Goal: Task Accomplishment & Management: Use online tool/utility

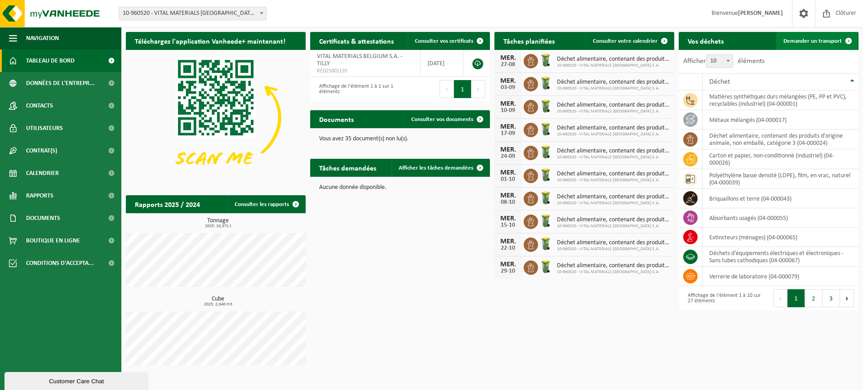
click at [800, 47] on link "Demander un transport" at bounding box center [817, 41] width 81 height 18
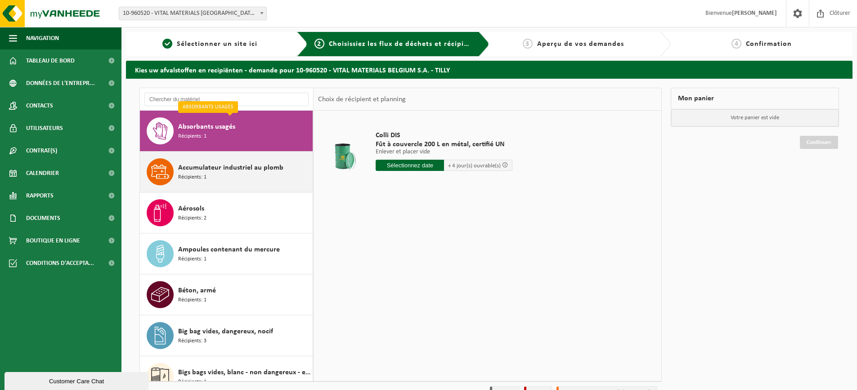
click at [227, 165] on span "Accumulateur industriel au plomb" at bounding box center [230, 167] width 105 height 11
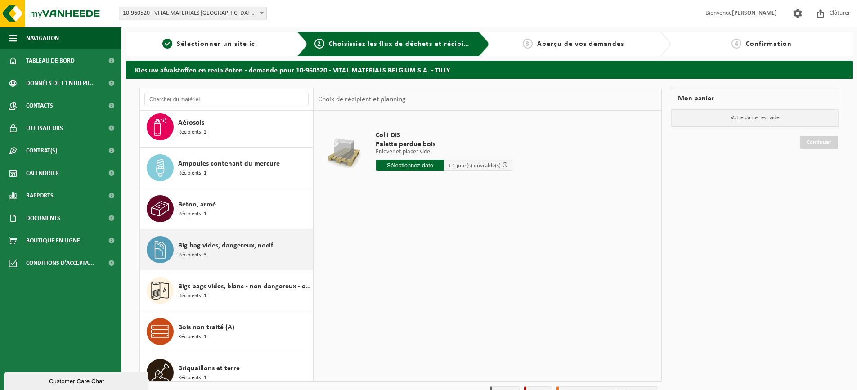
scroll to position [131, 0]
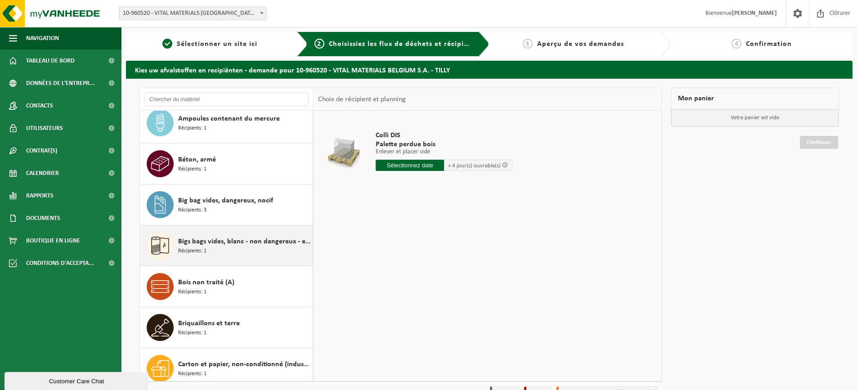
click at [207, 249] on div "Bigs bags vides, blanc - non dangereux - en vrac Récipients: 1" at bounding box center [244, 245] width 132 height 27
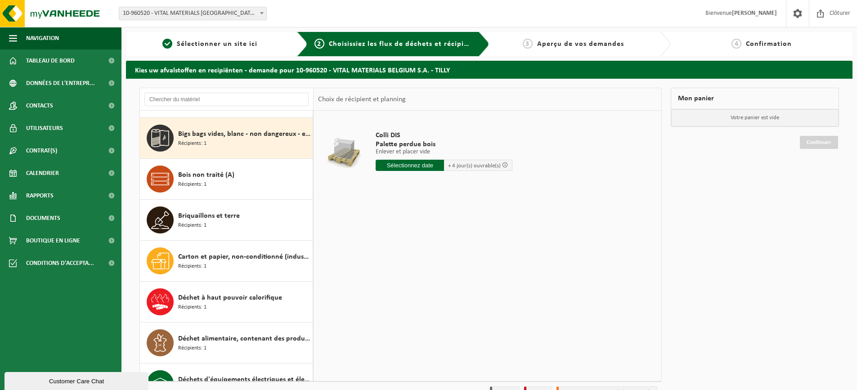
scroll to position [246, 0]
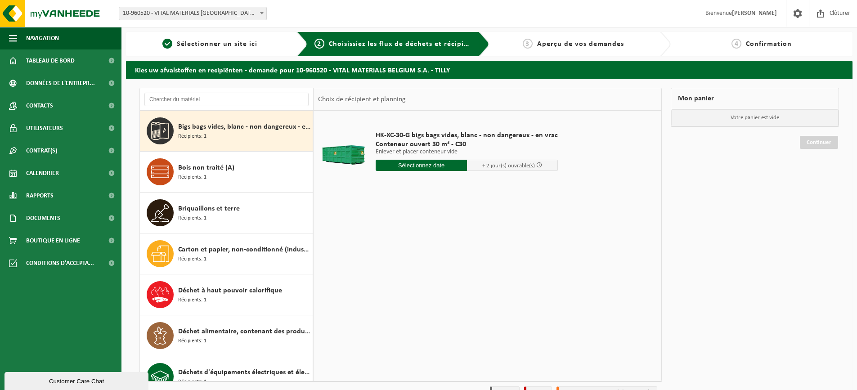
click at [440, 168] on input "text" at bounding box center [420, 165] width 91 height 11
click at [397, 274] on div "26" at bounding box center [400, 274] width 16 height 14
type input "à partir de 2025-08-26"
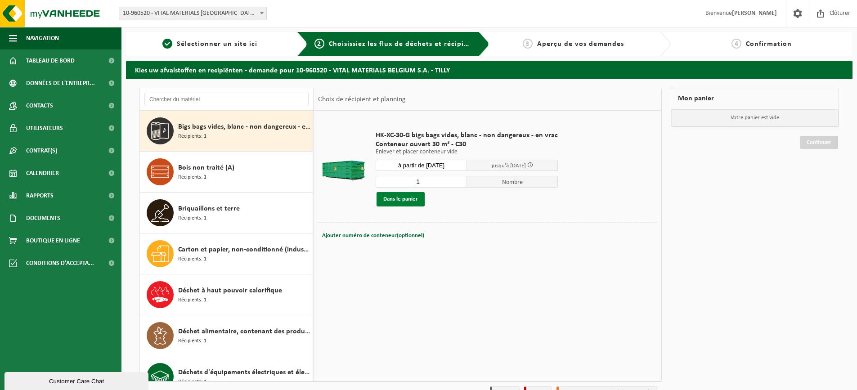
click at [410, 203] on button "Dans le panier" at bounding box center [400, 199] width 48 height 14
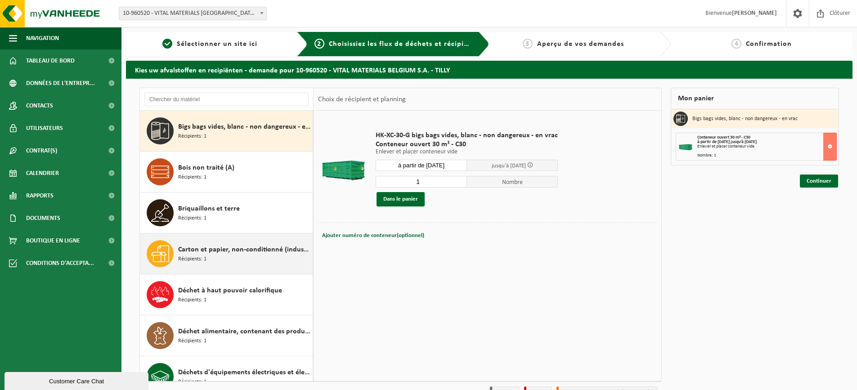
click at [247, 254] on span "Carton et papier, non-conditionné (industriel)" at bounding box center [244, 249] width 132 height 11
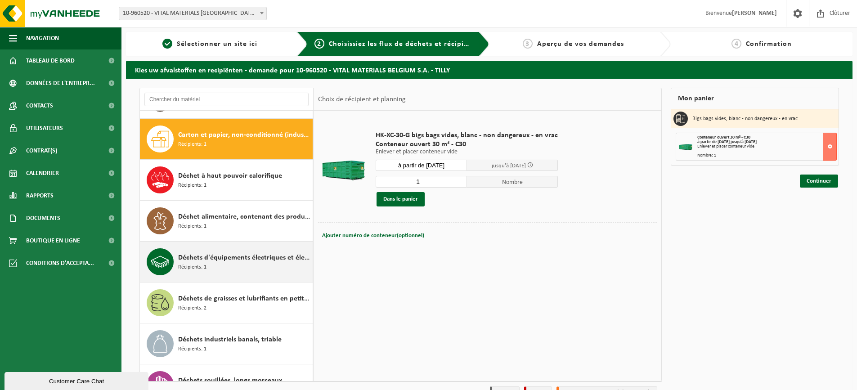
scroll to position [368, 0]
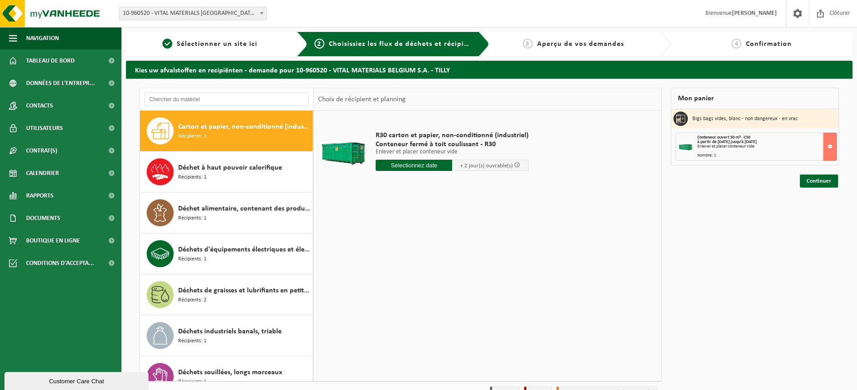
click at [421, 170] on input "text" at bounding box center [413, 165] width 76 height 11
click at [406, 278] on div "26" at bounding box center [400, 274] width 16 height 14
type input "à partir de 2025-08-26"
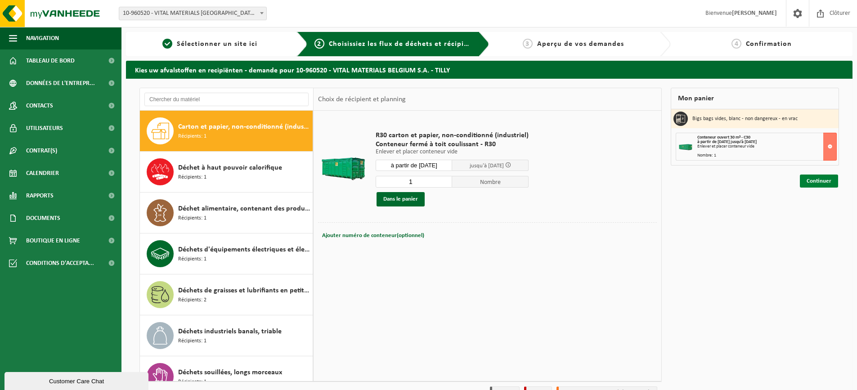
click at [811, 178] on link "Continuer" at bounding box center [819, 180] width 38 height 13
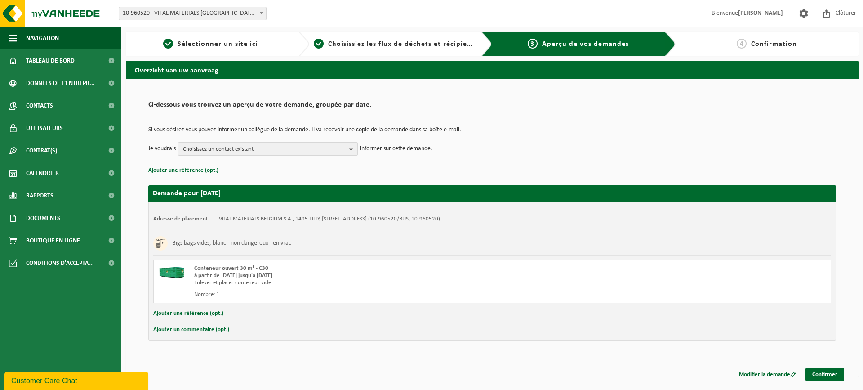
click at [352, 150] on b "button" at bounding box center [353, 149] width 8 height 13
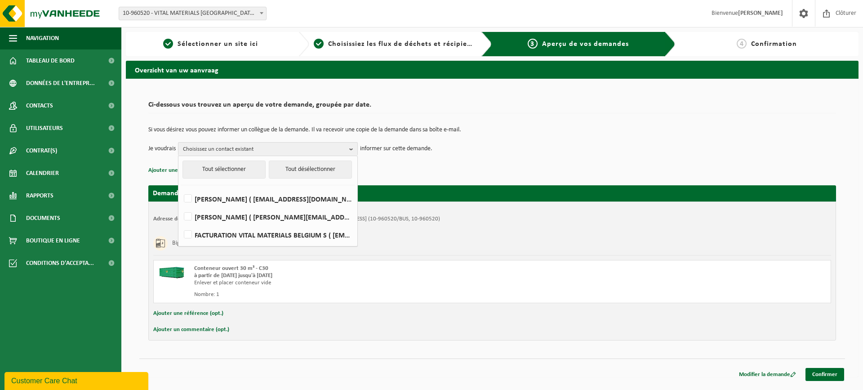
click at [499, 137] on td "Si vous désirez vous pouvez informer un collègue de la demande. Il va recevoir …" at bounding box center [492, 134] width 688 height 15
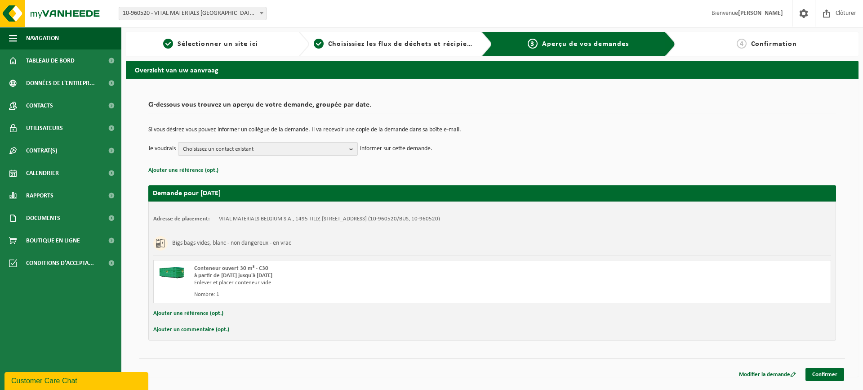
click at [352, 152] on b "button" at bounding box center [353, 149] width 8 height 13
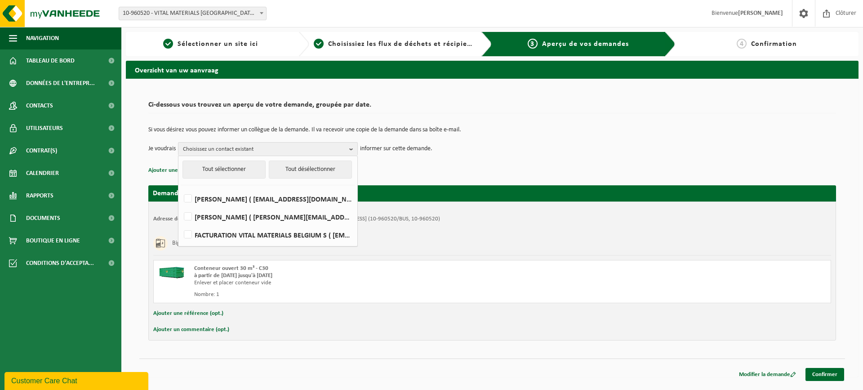
click at [192, 225] on li "FACTURATION VITAL MATERIALS BELGIUM S ( [EMAIL_ADDRESS][DOMAIN_NAME] )" at bounding box center [268, 232] width 174 height 18
click at [206, 222] on label "JACQUES VICHOFF ( jacques.vichoff@vitalchem.be )" at bounding box center [267, 216] width 171 height 13
click at [181, 206] on input "JACQUES VICHOFF ( jacques.vichoff@vitalchem.be )" at bounding box center [180, 205] width 0 height 0
checkbox input "true"
click at [399, 250] on div "Bigs bags vides, blanc - non dangereux - en vrac" at bounding box center [492, 243] width 678 height 23
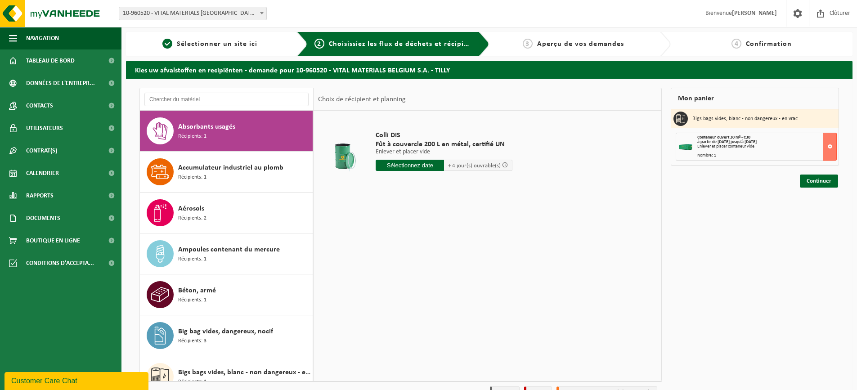
click at [702, 223] on div "Mon panier Bigs bags vides, blanc - non dangereux - en vrac Conteneur ouvert 30…" at bounding box center [754, 245] width 177 height 315
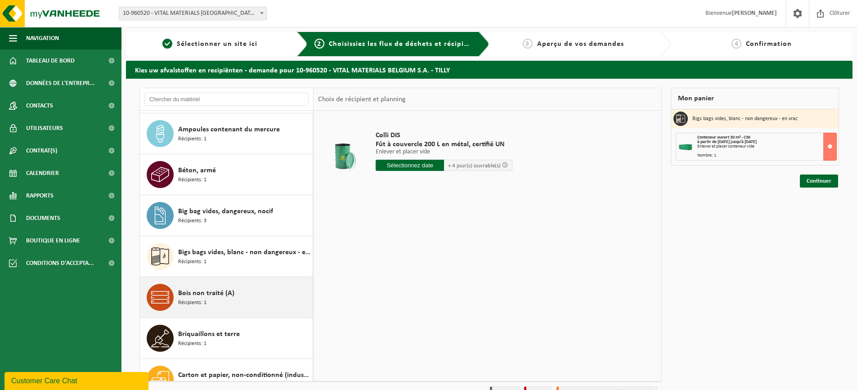
scroll to position [135, 0]
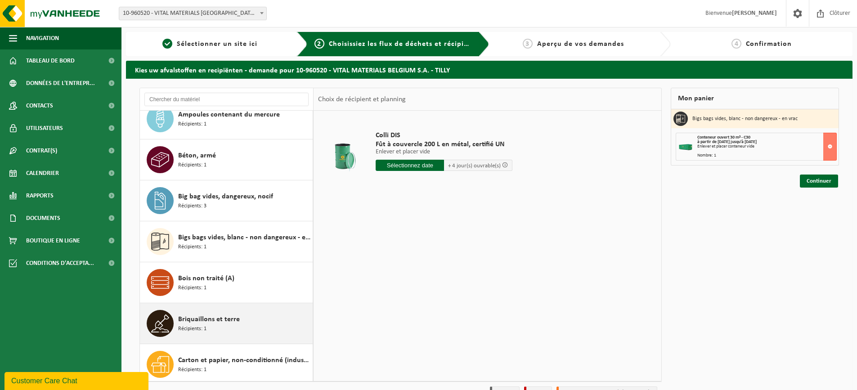
click at [280, 343] on div "Briquaillons et terre Récipients: 1" at bounding box center [226, 323] width 173 height 40
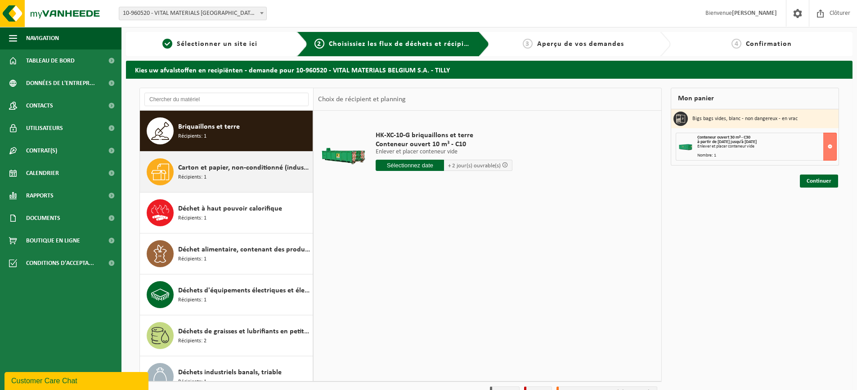
click at [225, 175] on div "Carton et papier, non-conditionné (industriel) Récipients: 1" at bounding box center [244, 171] width 132 height 27
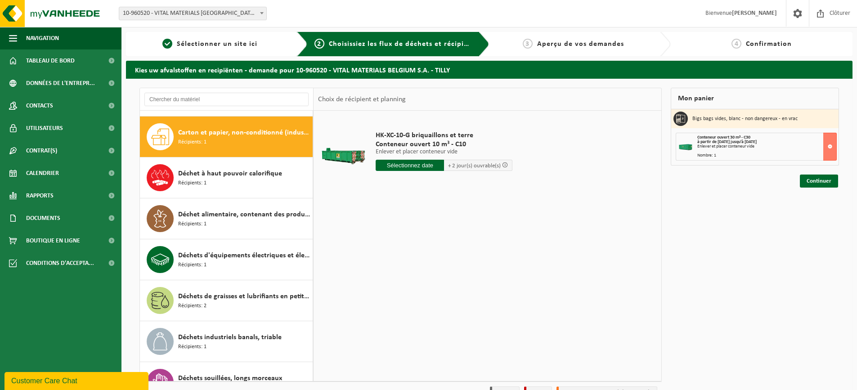
scroll to position [368, 0]
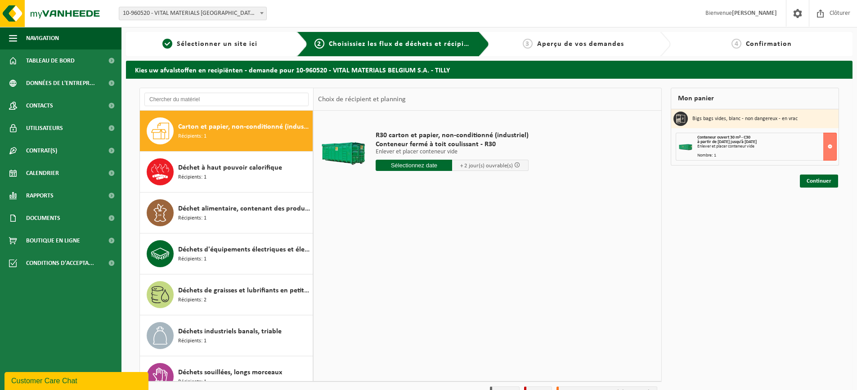
click at [389, 162] on input "text" at bounding box center [413, 165] width 76 height 11
click at [397, 271] on div "26" at bounding box center [400, 274] width 16 height 14
type input "à partir de 2025-08-26"
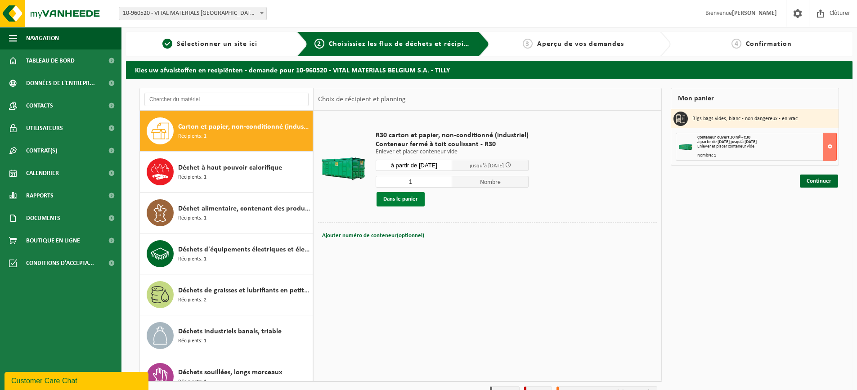
click at [407, 204] on button "Dans le panier" at bounding box center [400, 199] width 48 height 14
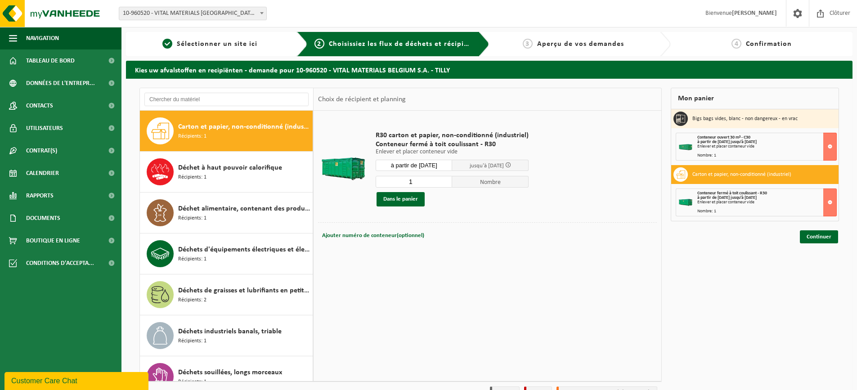
click at [710, 169] on h3 "Carton et papier, non-conditionné (industriel)" at bounding box center [741, 174] width 99 height 14
click at [813, 235] on link "Continuer" at bounding box center [819, 236] width 38 height 13
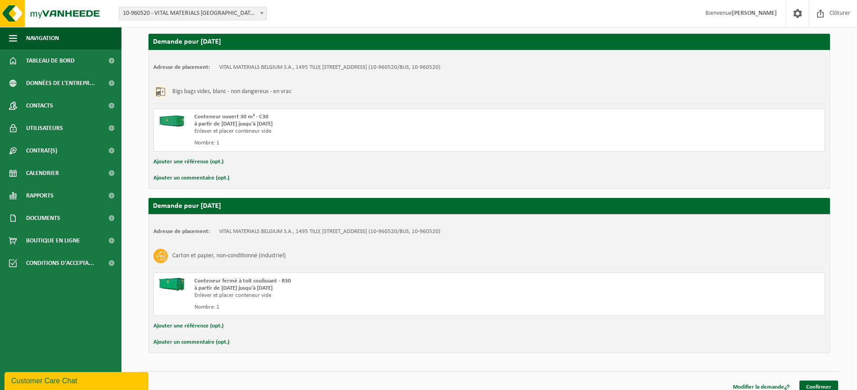
scroll to position [160, 0]
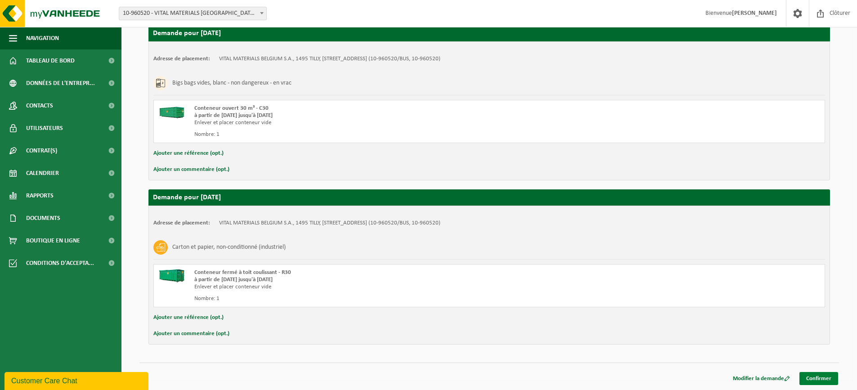
click at [815, 380] on link "Confirmer" at bounding box center [818, 378] width 39 height 13
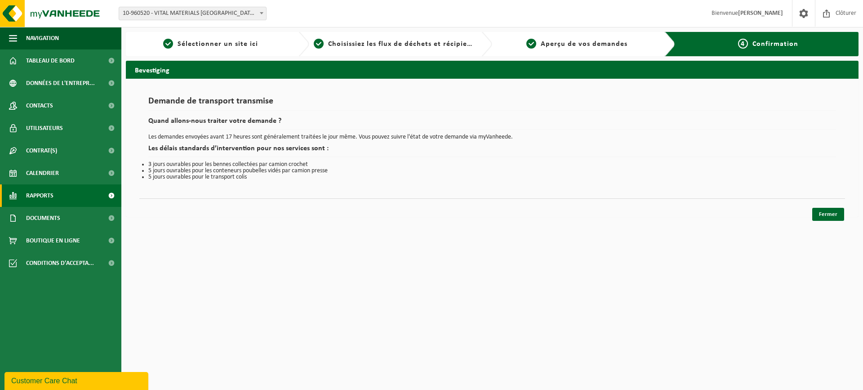
click at [40, 197] on span "Rapports" at bounding box center [39, 195] width 27 height 22
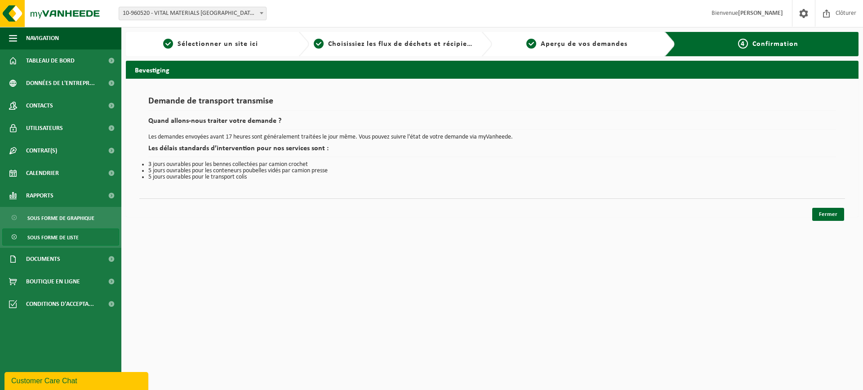
click at [56, 241] on span "Sous forme de liste" at bounding box center [52, 237] width 51 height 17
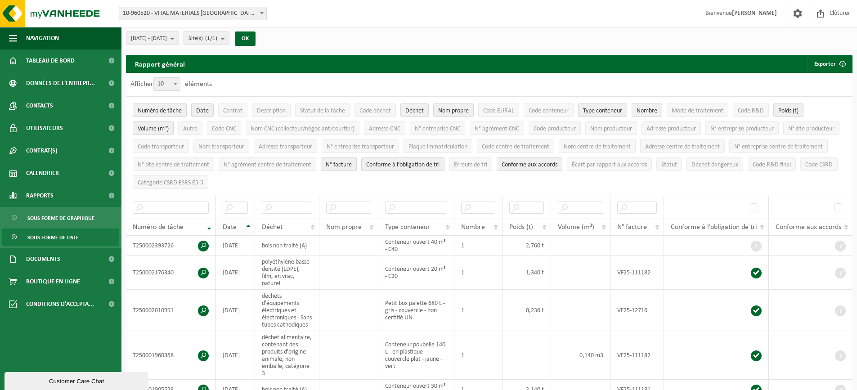
click at [233, 225] on span "Date" at bounding box center [230, 226] width 14 height 7
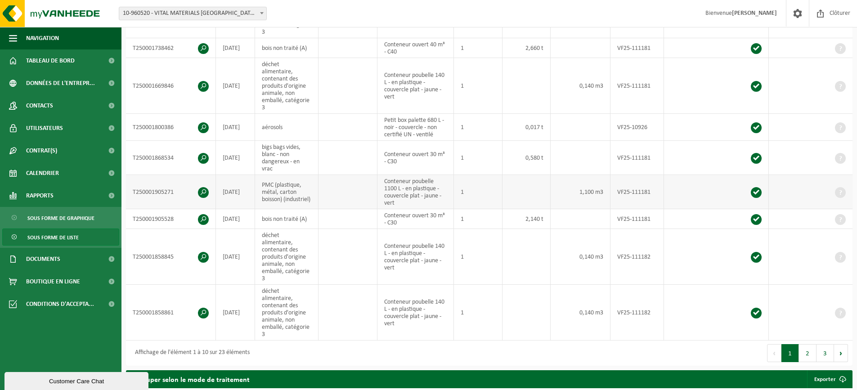
scroll to position [315, 0]
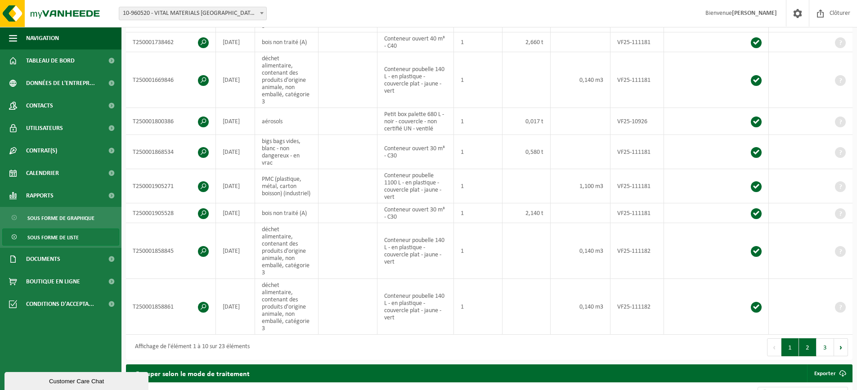
click at [804, 338] on button "2" at bounding box center [808, 347] width 18 height 18
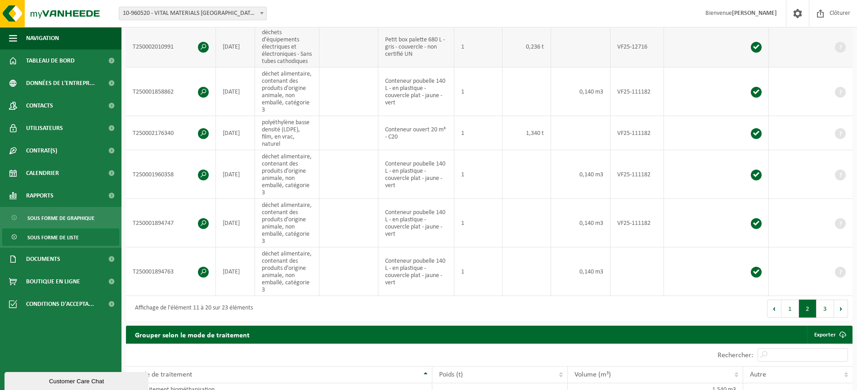
scroll to position [308, 0]
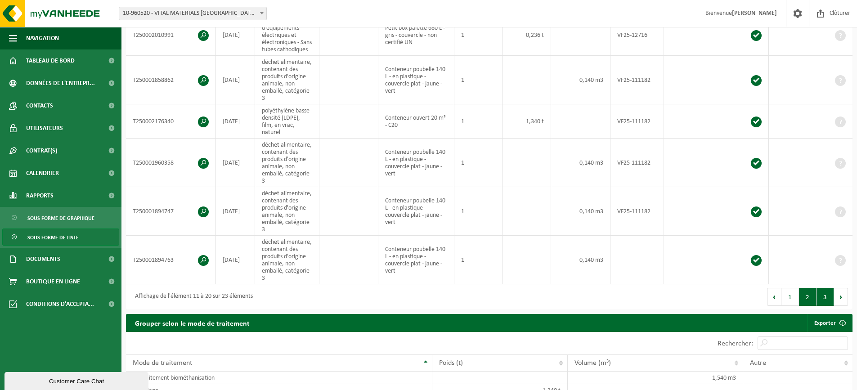
click at [823, 300] on button "3" at bounding box center [825, 297] width 18 height 18
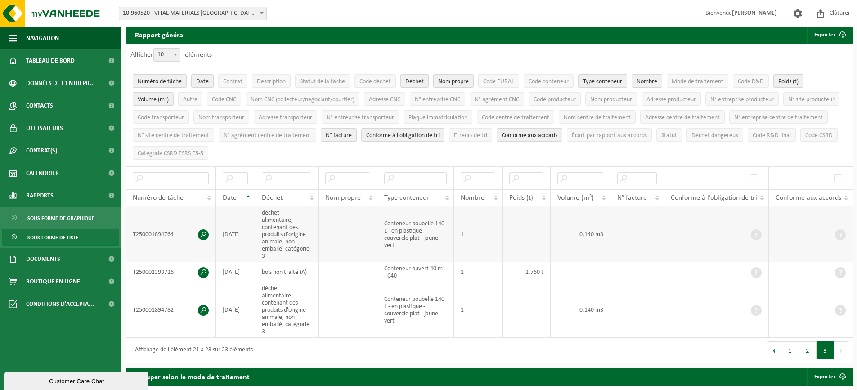
scroll to position [45, 0]
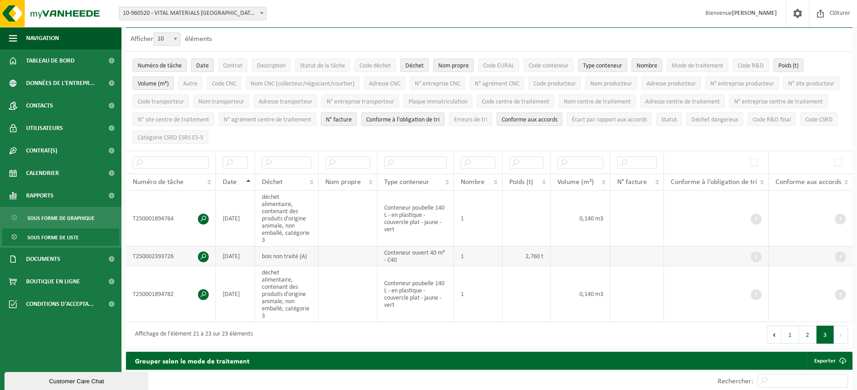
click at [201, 251] on span at bounding box center [203, 256] width 11 height 11
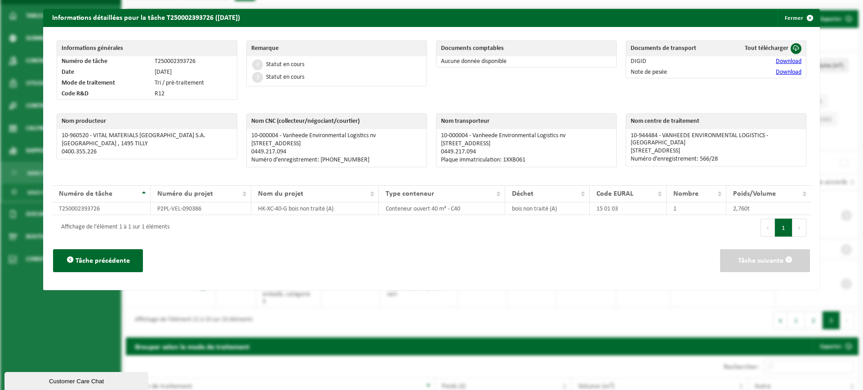
drag, startPoint x: 641, startPoint y: 165, endPoint x: 660, endPoint y: 161, distance: 18.7
click at [643, 164] on div "Nom centre de traitement 10-944484 - VANHEEDE ENVIRONMENTAL LOGISTICS - NIVELLE…" at bounding box center [716, 142] width 190 height 67
drag, startPoint x: 758, startPoint y: 136, endPoint x: 686, endPoint y: 127, distance: 72.1
click at [684, 128] on table "Nom centre de traitement 10-944484 - VANHEEDE ENVIRONMENTAL LOGISTICS - NIVELLE…" at bounding box center [716, 139] width 181 height 53
click at [759, 138] on p "10-944484 - VANHEEDE ENVIRONMENTAL LOGISTICS - NIVELLES" at bounding box center [716, 139] width 171 height 14
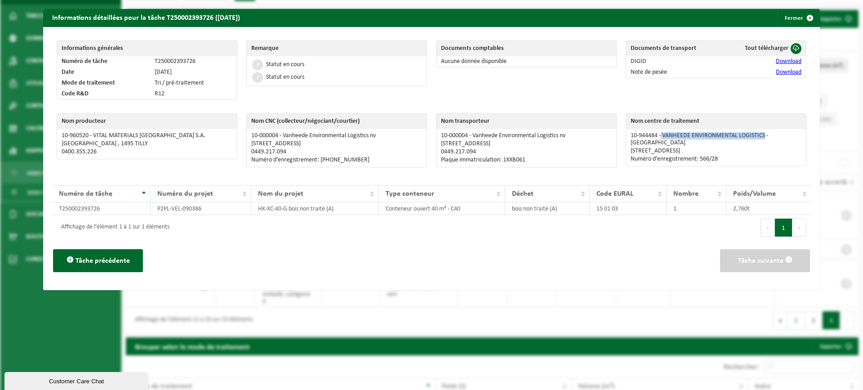
drag, startPoint x: 748, startPoint y: 137, endPoint x: 658, endPoint y: 133, distance: 90.0
click at [657, 133] on p "10-944484 - VANHEEDE ENVIRONMENTAL LOGISTICS - NIVELLES" at bounding box center [716, 139] width 171 height 14
copy p "VANHEEDE ENVIRONMENTAL LOGISTICS"
click at [807, 152] on div "Informations générales Numéro de tâche T250002393726 Date 18-08-2025 Mode de tr…" at bounding box center [431, 158] width 777 height 263
click at [724, 147] on p "RUE DU PROGRES 11 , 1400 NIVELLES" at bounding box center [716, 150] width 171 height 7
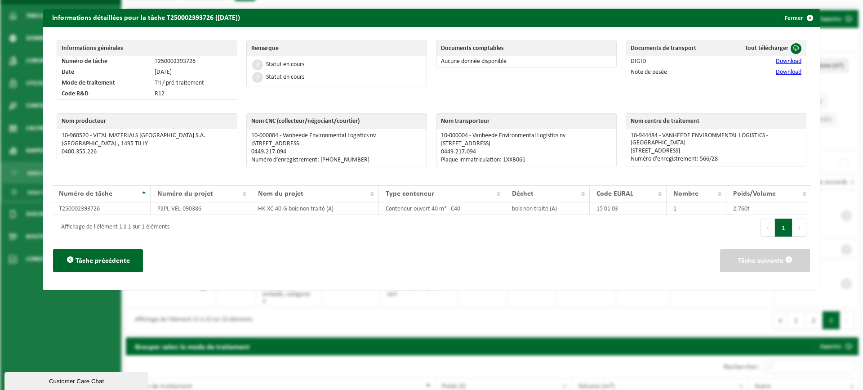
click at [722, 147] on p "RUE DU PROGRES 11 , 1400 NIVELLES" at bounding box center [716, 150] width 171 height 7
drag, startPoint x: 723, startPoint y: 143, endPoint x: 627, endPoint y: 143, distance: 96.2
click at [631, 147] on p "RUE DU PROGRES 11 , 1400 NIVELLES" at bounding box center [716, 150] width 171 height 7
copy p "RUE DU PROGRES 11 , 1400 NIVELLES"
drag, startPoint x: 791, startPoint y: 174, endPoint x: 731, endPoint y: 161, distance: 62.2
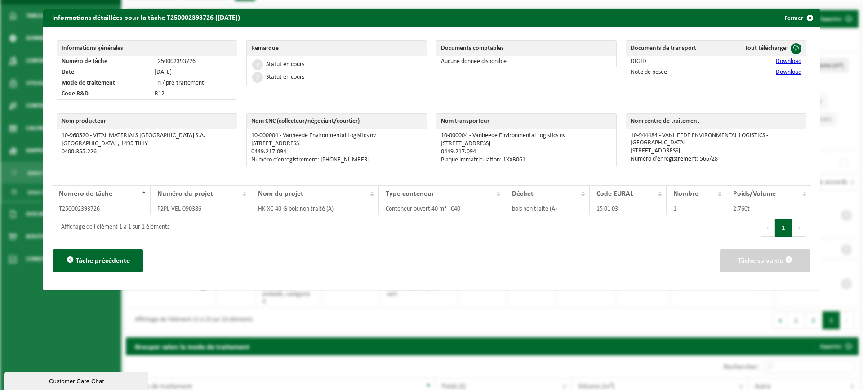
click at [790, 175] on div "Nom centre de traitement 10-944484 - VANHEEDE ENVIRONMENTAL LOGISTICS - NIVELLE…" at bounding box center [716, 142] width 190 height 67
click at [720, 156] on p "Numéro d’enregistrement: 566/28" at bounding box center [716, 159] width 171 height 7
drag, startPoint x: 714, startPoint y: 152, endPoint x: 695, endPoint y: 152, distance: 19.3
click at [695, 156] on p "Numéro d’enregistrement: 566/28" at bounding box center [716, 159] width 171 height 7
copy p "566/28"
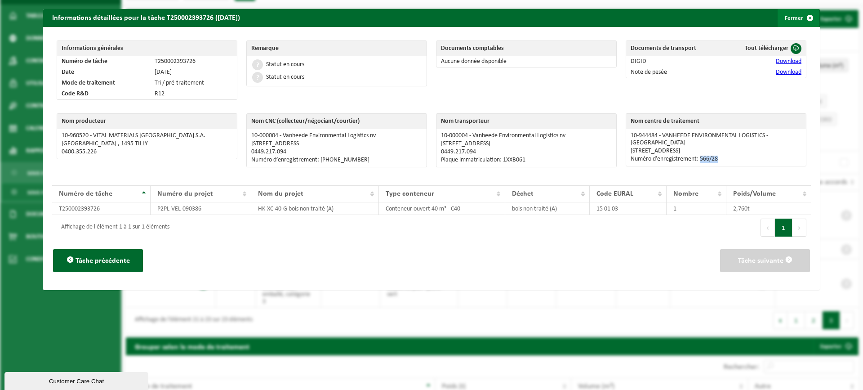
click at [778, 21] on button "Fermer" at bounding box center [798, 18] width 41 height 18
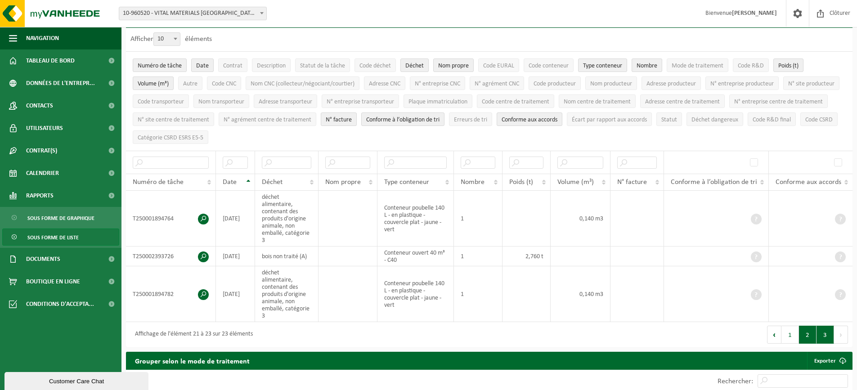
click at [809, 326] on button "2" at bounding box center [808, 335] width 18 height 18
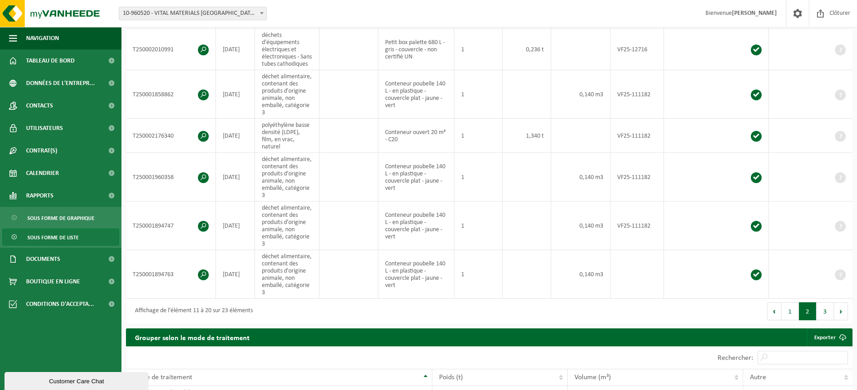
scroll to position [324, 0]
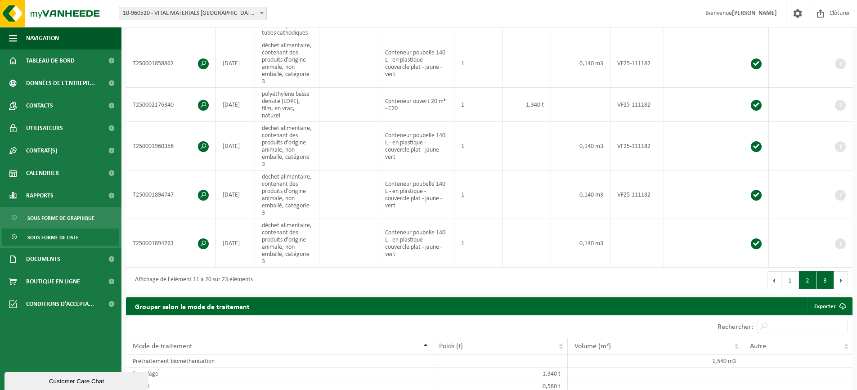
click at [826, 287] on button "3" at bounding box center [825, 280] width 18 height 18
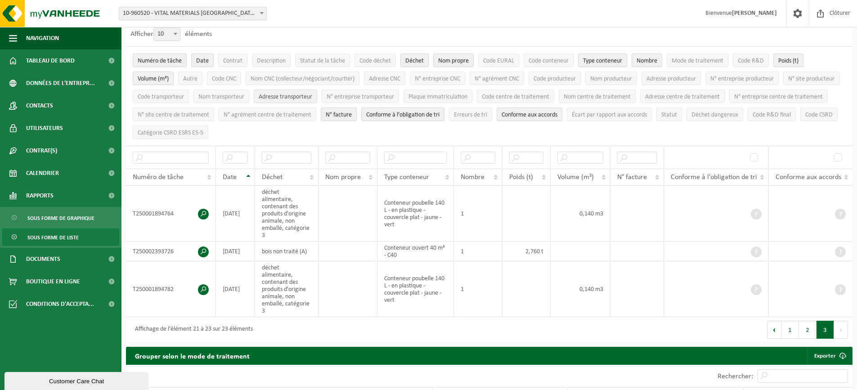
scroll to position [21, 0]
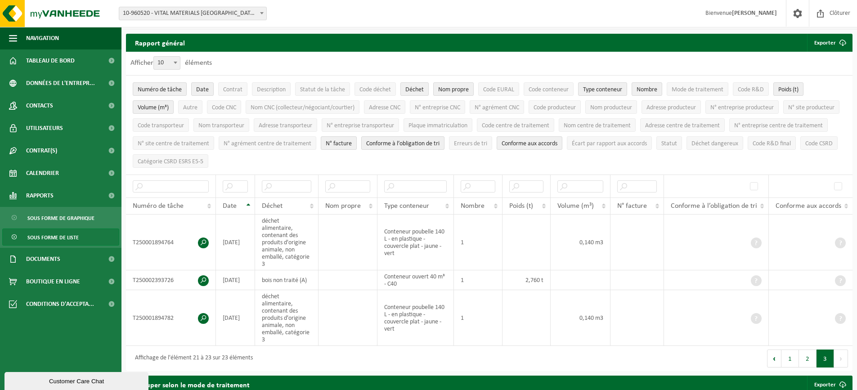
click at [318, 149] on li "N° agrément centre de traitement" at bounding box center [267, 143] width 102 height 18
click at [68, 186] on link "Rapports" at bounding box center [60, 195] width 121 height 22
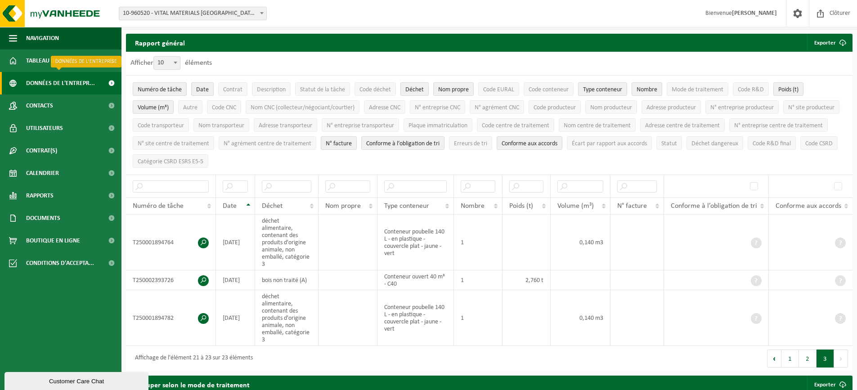
click at [46, 80] on span "Données de l'entrepr..." at bounding box center [60, 83] width 69 height 22
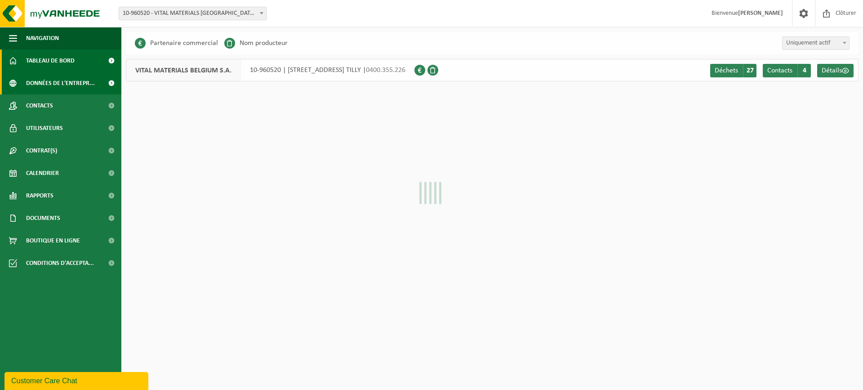
click at [56, 61] on span "Tableau de bord" at bounding box center [50, 60] width 49 height 22
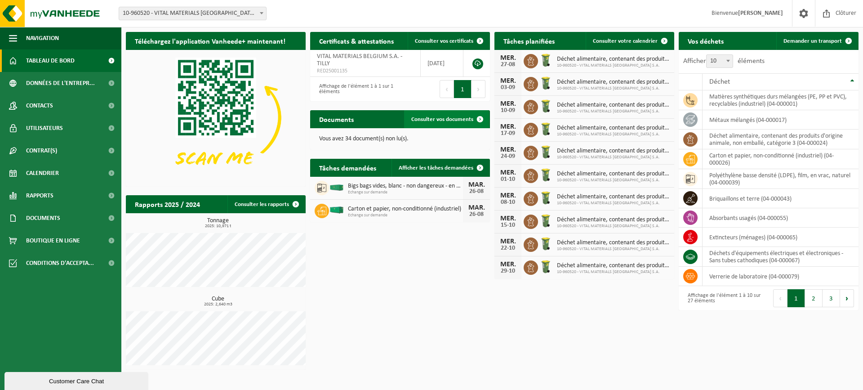
click at [430, 121] on span "Consulter vos documents" at bounding box center [442, 119] width 62 height 6
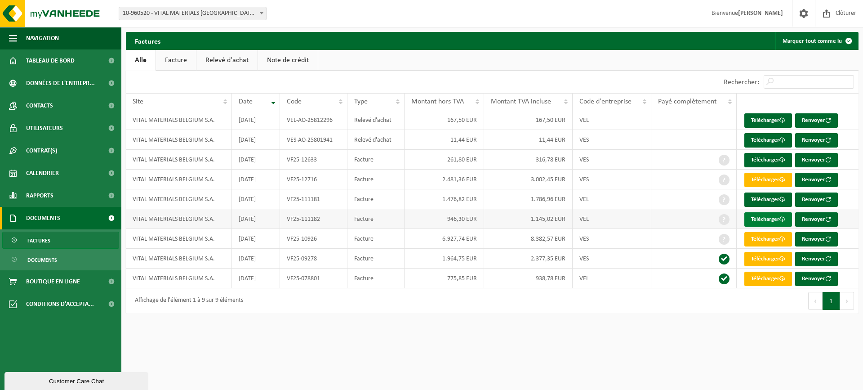
click at [775, 217] on link "Télécharger" at bounding box center [769, 219] width 48 height 14
click at [755, 218] on link "Télécharger" at bounding box center [769, 219] width 48 height 14
click at [761, 200] on link "Télécharger" at bounding box center [769, 199] width 48 height 14
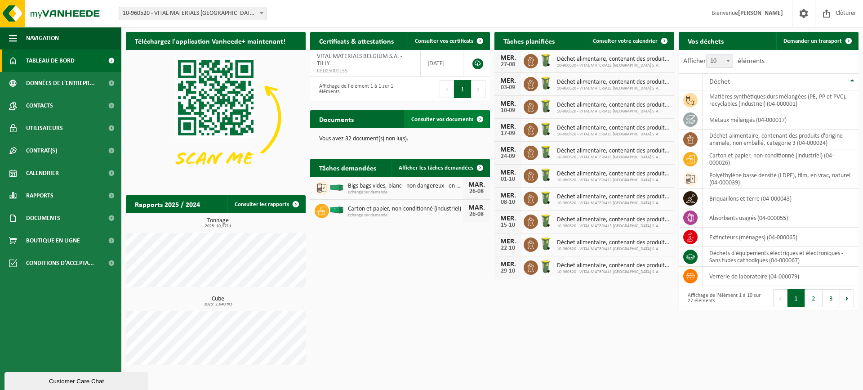
click at [440, 117] on span "Consulter vos documents" at bounding box center [442, 119] width 62 height 6
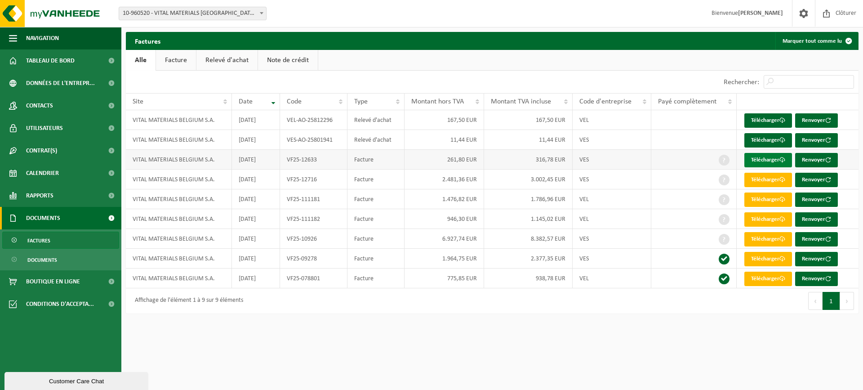
click at [760, 162] on link "Télécharger" at bounding box center [769, 160] width 48 height 14
click at [757, 139] on link "Télécharger" at bounding box center [769, 140] width 48 height 14
click at [769, 124] on link "Télécharger" at bounding box center [769, 120] width 48 height 14
click at [762, 219] on link "Télécharger" at bounding box center [769, 219] width 48 height 14
click at [751, 203] on link "Télécharger" at bounding box center [769, 199] width 48 height 14
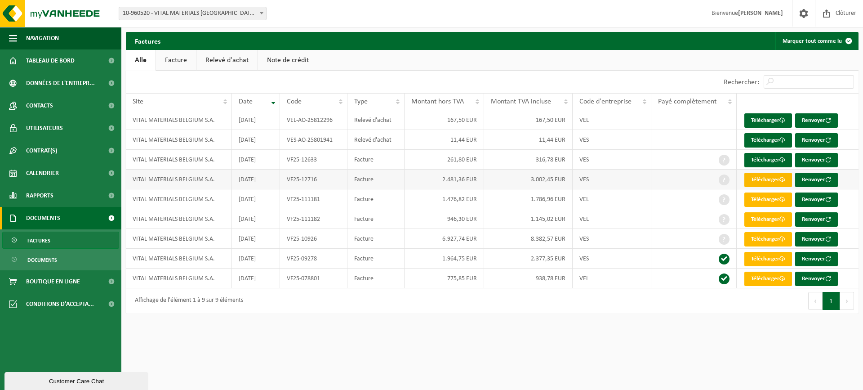
click at [760, 175] on link "Télécharger" at bounding box center [769, 180] width 48 height 14
click at [765, 156] on link "Télécharger" at bounding box center [769, 160] width 48 height 14
click at [761, 138] on link "Télécharger" at bounding box center [769, 140] width 48 height 14
click at [762, 116] on link "Télécharger" at bounding box center [769, 120] width 48 height 14
click at [436, 191] on td "1.476,82 EUR" at bounding box center [445, 199] width 80 height 20
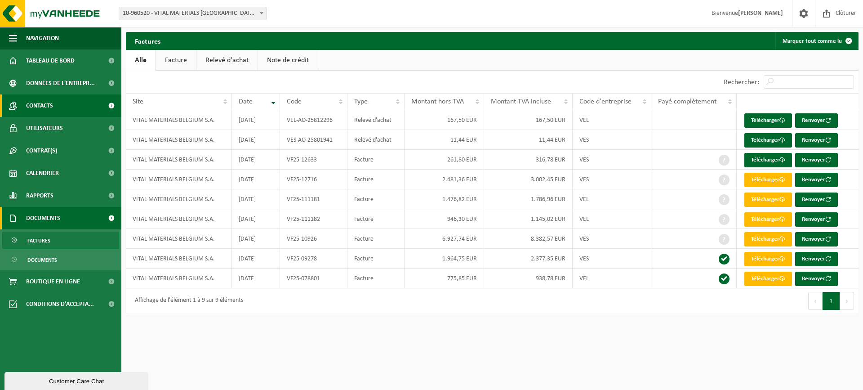
click at [67, 114] on link "Contacts" at bounding box center [60, 105] width 121 height 22
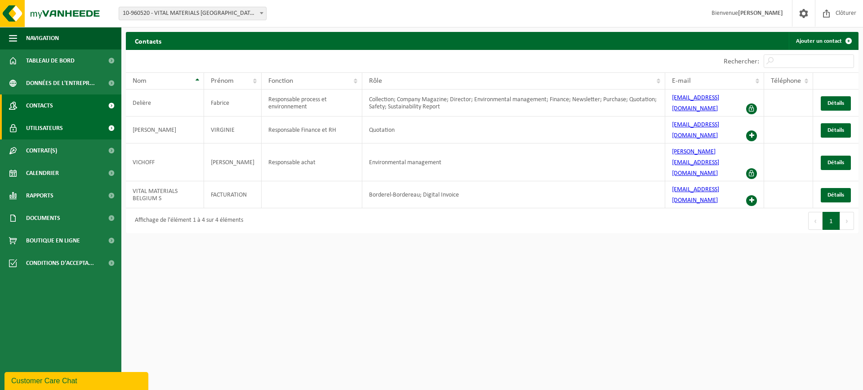
click at [59, 131] on span "Utilisateurs" at bounding box center [44, 128] width 37 height 22
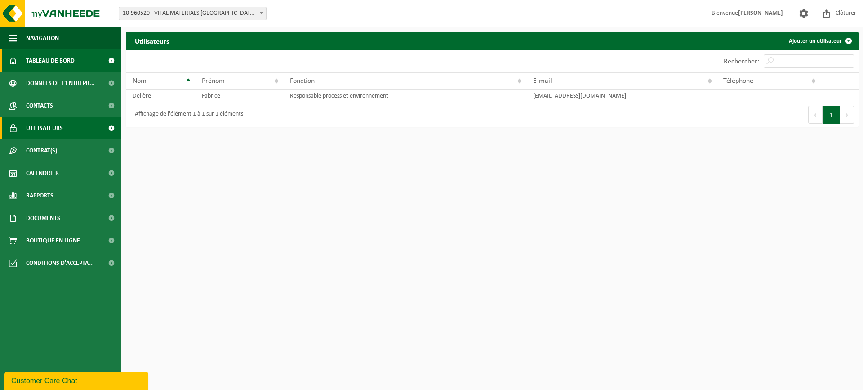
click at [82, 60] on link "Tableau de bord" at bounding box center [60, 60] width 121 height 22
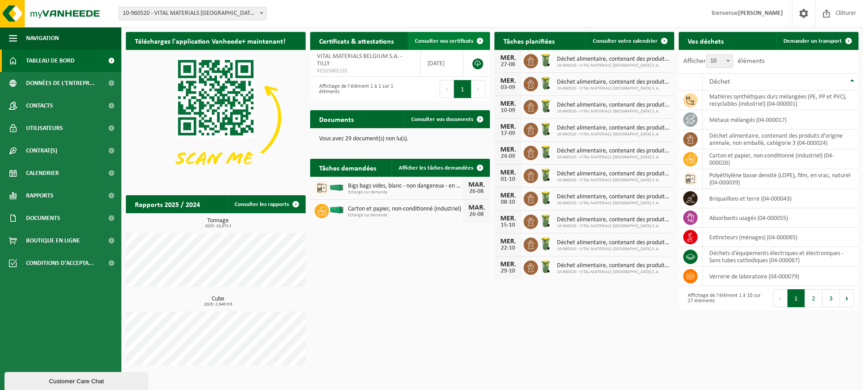
click at [454, 43] on span "Consulter vos certificats" at bounding box center [444, 41] width 58 height 6
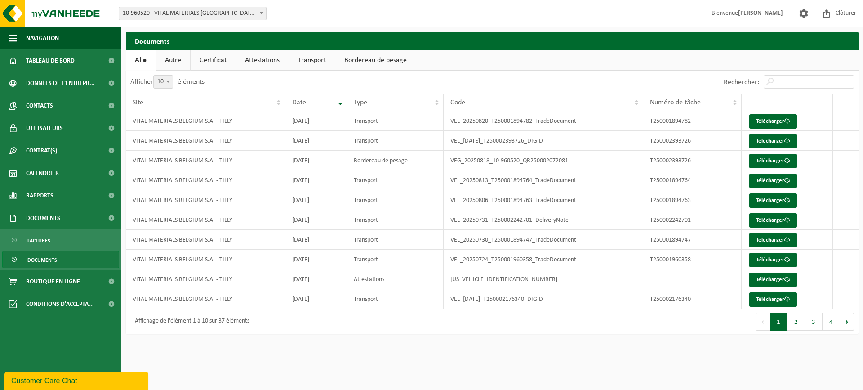
click at [224, 59] on link "Certificat" at bounding box center [213, 60] width 45 height 21
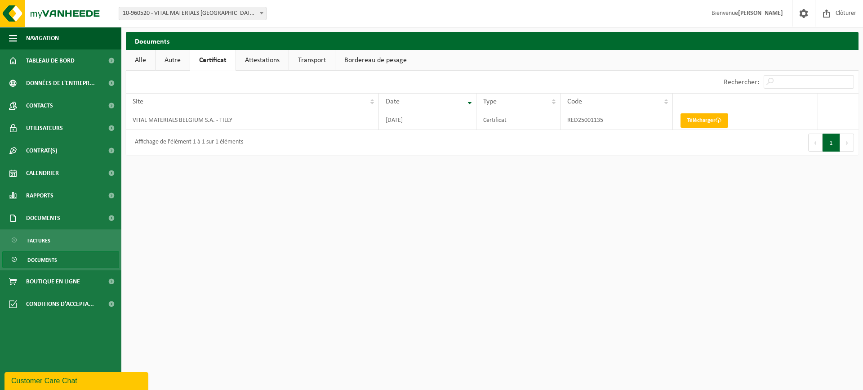
click at [256, 62] on link "Attestations" at bounding box center [262, 60] width 53 height 21
click at [226, 61] on link "Certificat" at bounding box center [212, 60] width 45 height 21
click at [707, 120] on link "Télécharger" at bounding box center [705, 120] width 48 height 14
click at [275, 63] on link "Attestations" at bounding box center [262, 60] width 53 height 21
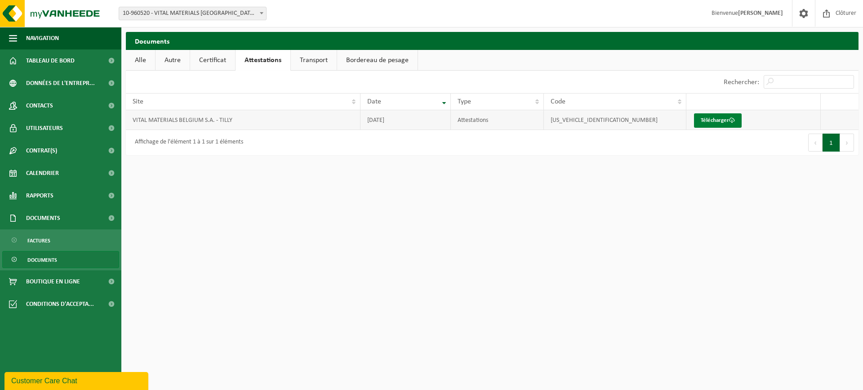
click at [709, 123] on link "Télécharger" at bounding box center [718, 120] width 48 height 14
click at [218, 64] on link "Certificat" at bounding box center [212, 60] width 45 height 21
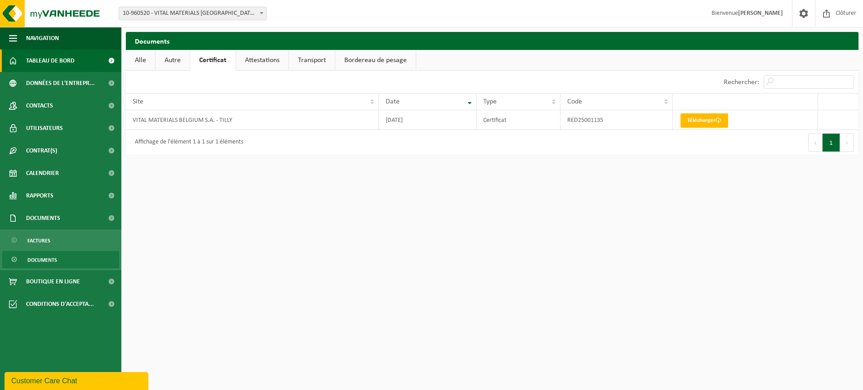
click at [33, 71] on span "Tableau de bord" at bounding box center [50, 60] width 49 height 22
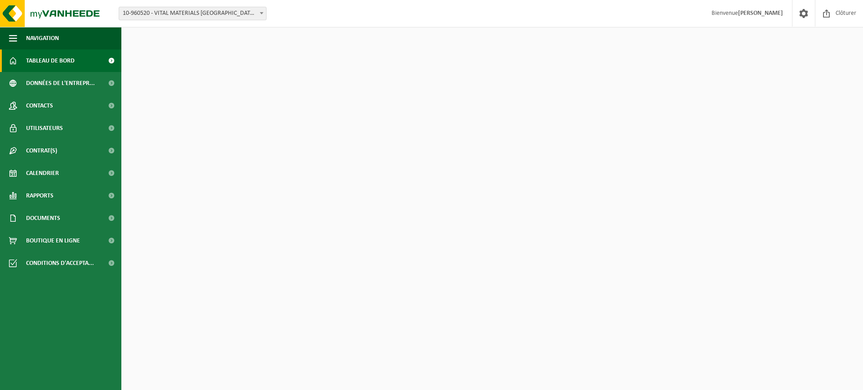
click at [43, 64] on span "Tableau de bord" at bounding box center [50, 60] width 49 height 22
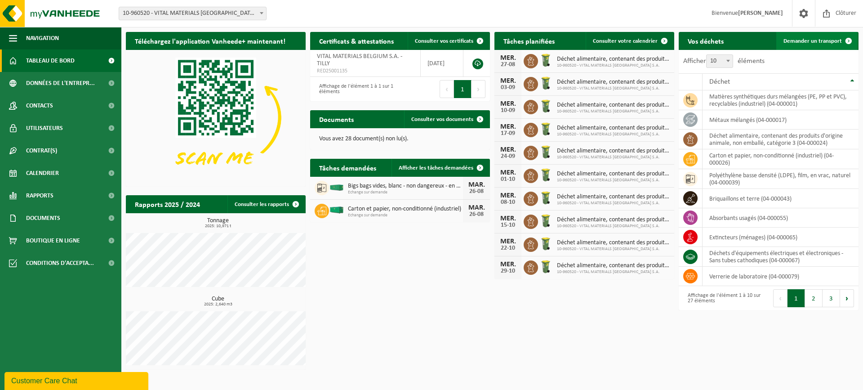
click at [801, 44] on span "Demander un transport" at bounding box center [813, 41] width 58 height 6
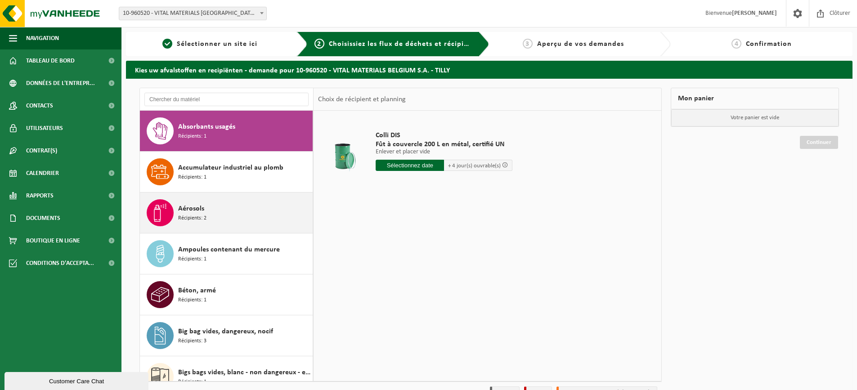
click at [214, 205] on div "Aérosols Récipients: 2" at bounding box center [244, 212] width 132 height 27
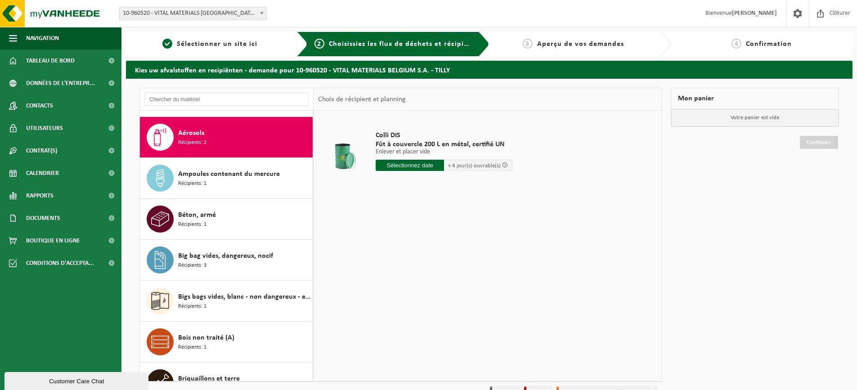
scroll to position [82, 0]
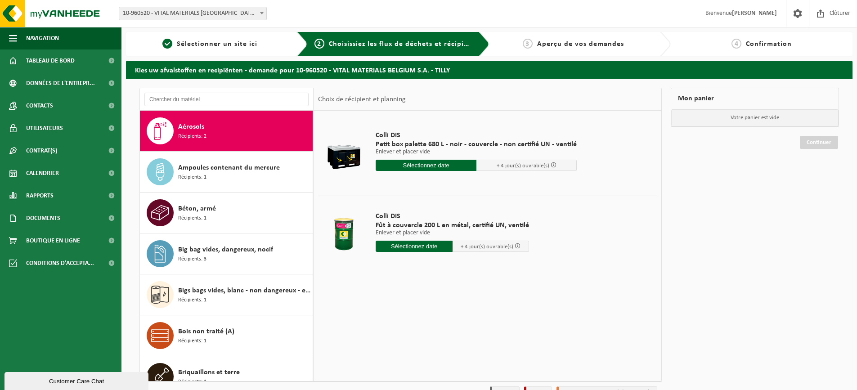
click at [438, 248] on input "text" at bounding box center [413, 246] width 77 height 11
click at [402, 357] on div "26" at bounding box center [400, 355] width 16 height 14
type input "à partir de 2025-08-26"
type input "2025-08-26"
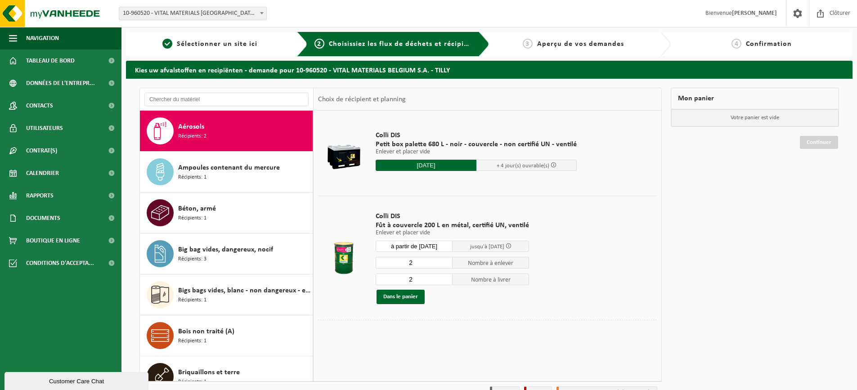
click at [424, 264] on input "2" at bounding box center [413, 263] width 77 height 12
type input "1"
click at [442, 266] on input "1" at bounding box center [413, 263] width 77 height 12
type input "1"
click at [445, 282] on input "1" at bounding box center [413, 279] width 77 height 12
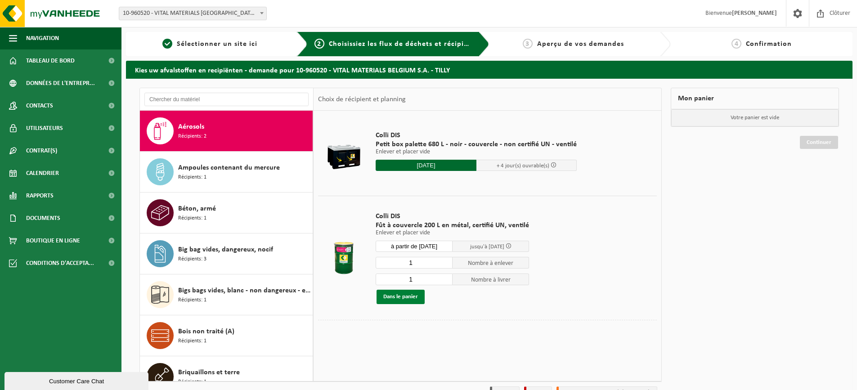
click at [396, 293] on button "Dans le panier" at bounding box center [400, 297] width 48 height 14
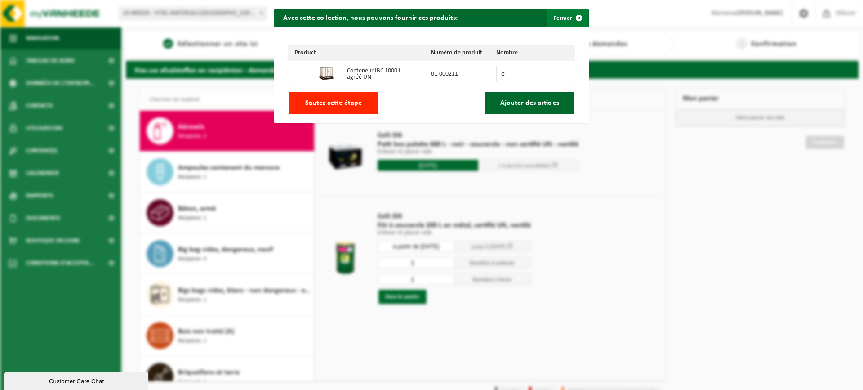
click at [551, 14] on button "Fermer" at bounding box center [567, 18] width 41 height 18
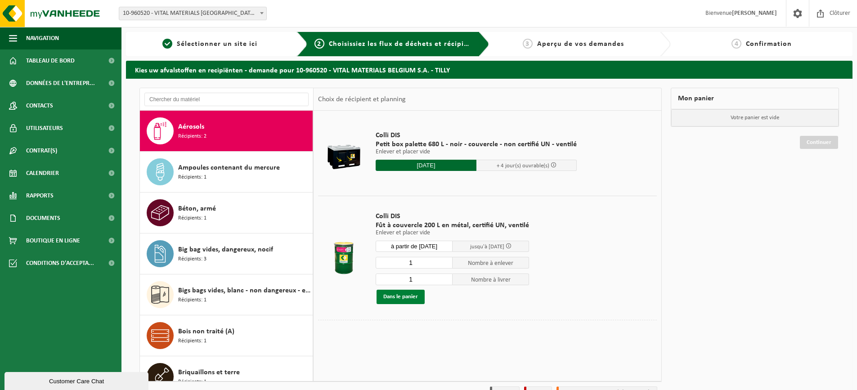
click at [409, 298] on button "Dans le panier" at bounding box center [400, 297] width 48 height 14
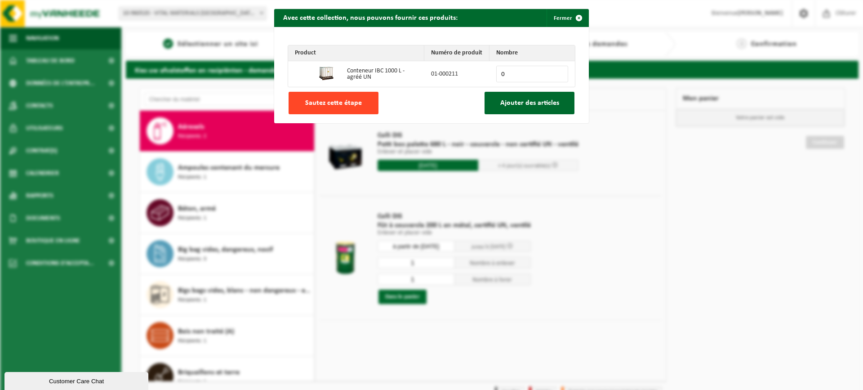
click at [351, 107] on button "Sautez cette étape" at bounding box center [334, 103] width 90 height 22
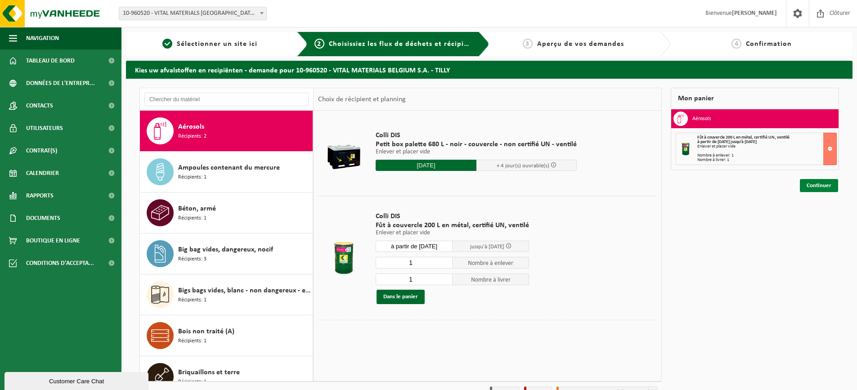
click at [810, 180] on link "Continuer" at bounding box center [819, 185] width 38 height 13
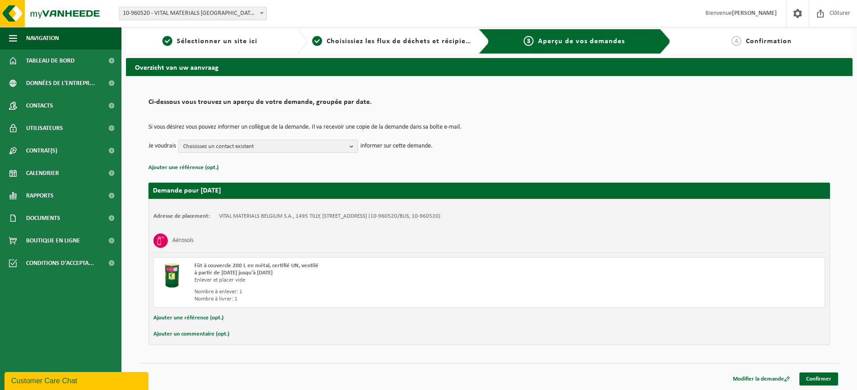
scroll to position [3, 0]
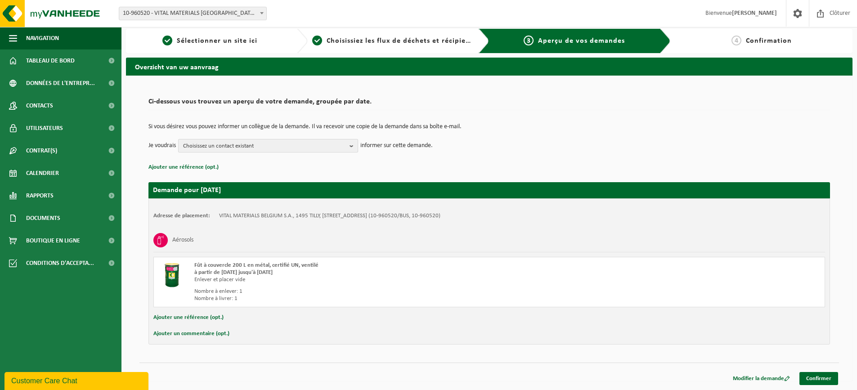
click at [328, 149] on span "Choisissez un contact existant" at bounding box center [264, 145] width 163 height 13
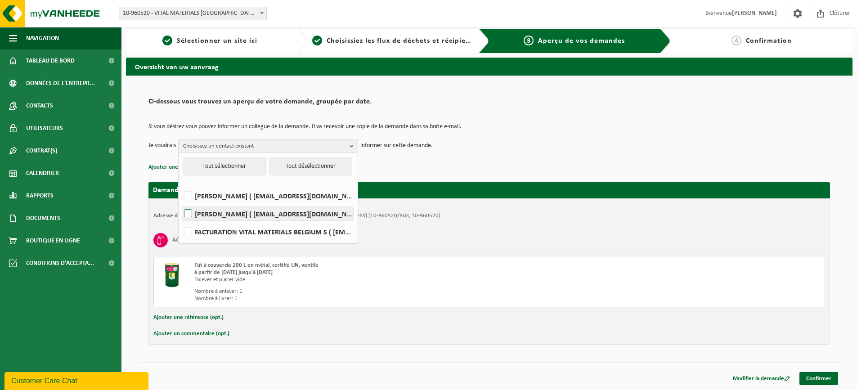
click at [277, 209] on label "[PERSON_NAME] ( [EMAIL_ADDRESS][DOMAIN_NAME] )" at bounding box center [267, 213] width 171 height 13
click at [181, 202] on input "[PERSON_NAME] ( [EMAIL_ADDRESS][DOMAIN_NAME] )" at bounding box center [180, 202] width 0 height 0
checkbox input "true"
click at [818, 377] on link "Confirmer" at bounding box center [818, 378] width 39 height 13
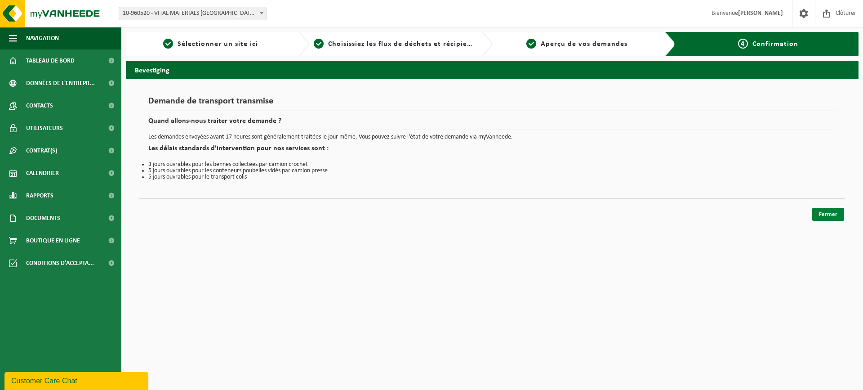
click at [830, 218] on link "Fermer" at bounding box center [829, 214] width 32 height 13
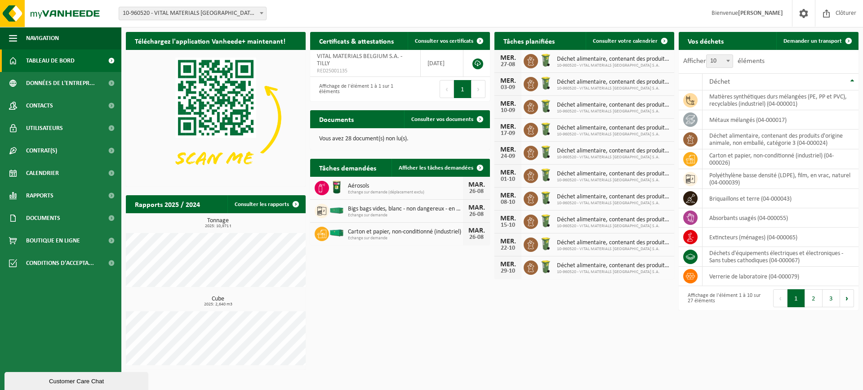
click at [68, 62] on span "Tableau de bord" at bounding box center [50, 60] width 49 height 22
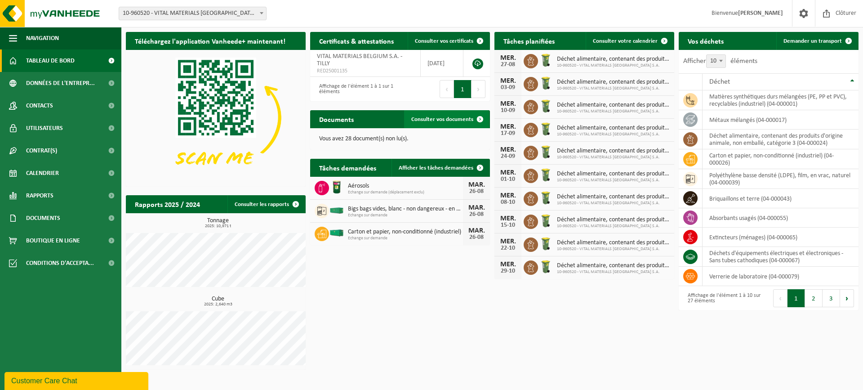
click at [459, 115] on link "Consulter vos documents" at bounding box center [446, 119] width 85 height 18
